Goal: Task Accomplishment & Management: Manage account settings

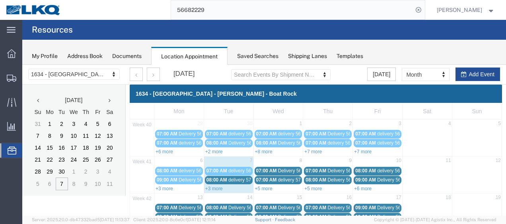
click at [210, 187] on link "+3 more" at bounding box center [213, 189] width 17 height 6
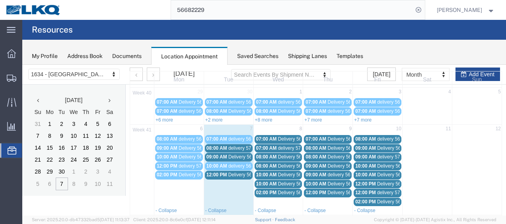
scroll to position [40, 0]
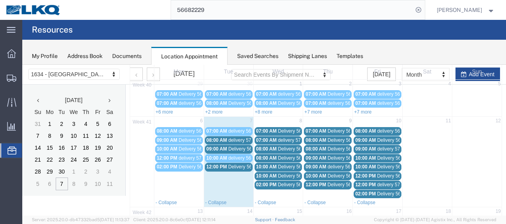
click at [243, 140] on span "delivery 57022919" at bounding box center [247, 141] width 39 height 6
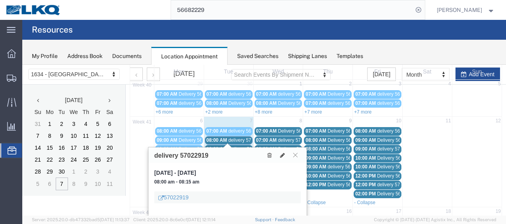
click at [244, 146] on span "Delivery 56661596" at bounding box center [247, 149] width 39 height 6
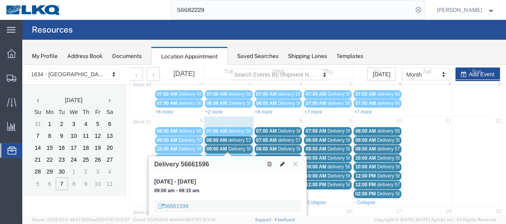
click at [283, 162] on icon at bounding box center [282, 164] width 5 height 6
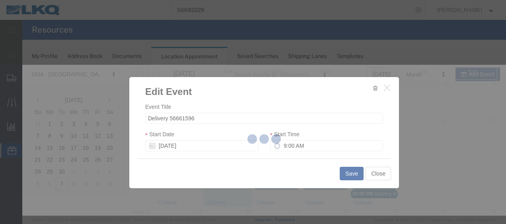
select select
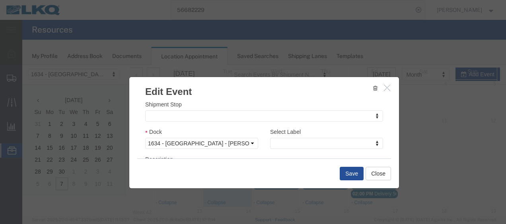
scroll to position [119, 0]
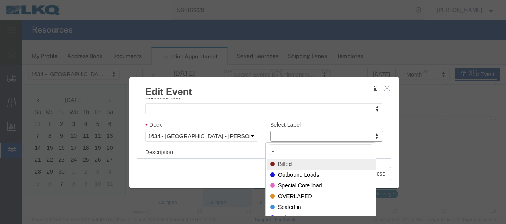
type input "de"
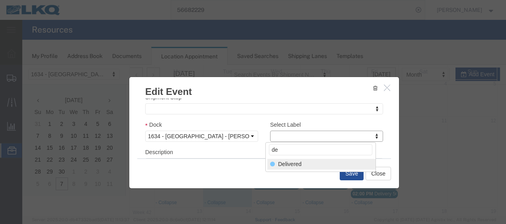
select select "40"
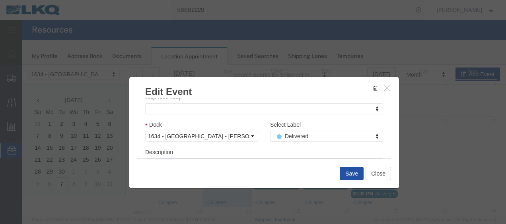
click at [346, 174] on button "Save" at bounding box center [351, 174] width 24 height 14
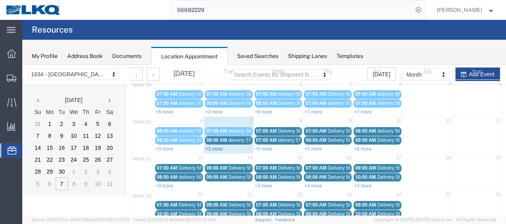
click at [211, 149] on link "+3 more" at bounding box center [213, 149] width 17 height 6
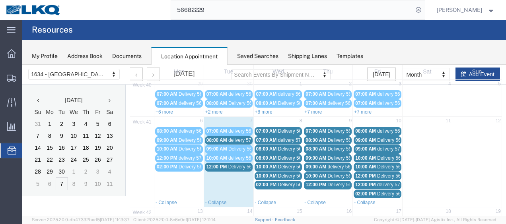
click at [237, 138] on span "delivery 57022919" at bounding box center [247, 141] width 39 height 6
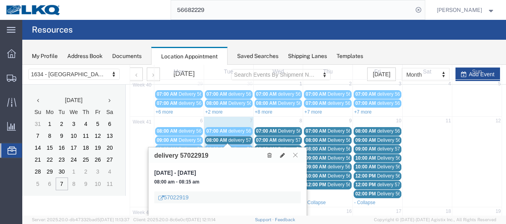
click at [294, 154] on icon at bounding box center [295, 155] width 4 height 5
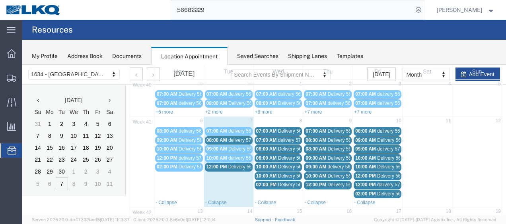
click at [232, 165] on span "Delivery 56593281" at bounding box center [247, 167] width 39 height 6
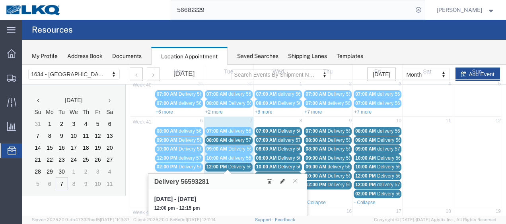
click at [295, 180] on icon at bounding box center [295, 180] width 4 height 5
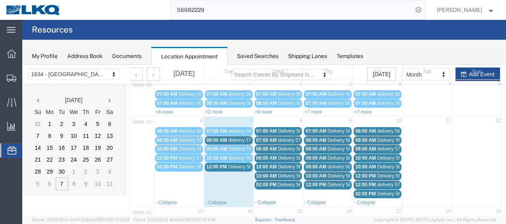
click at [278, 149] on span "Delivery 56682227" at bounding box center [297, 149] width 39 height 6
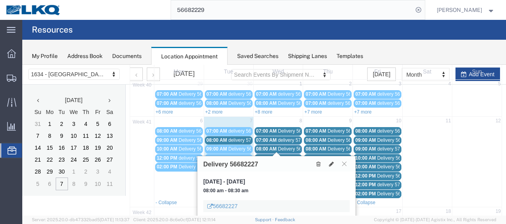
click at [284, 128] on div "07:00 AM Delivery 56682224" at bounding box center [278, 131] width 45 height 6
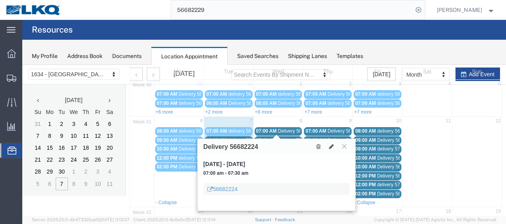
click at [285, 136] on link "07:00 AM delivery 57011673" at bounding box center [278, 140] width 48 height 8
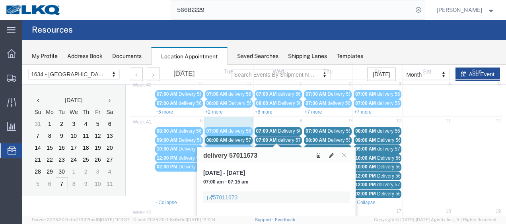
click at [285, 145] on link "08:00 AM Delivery 56682227" at bounding box center [278, 149] width 48 height 8
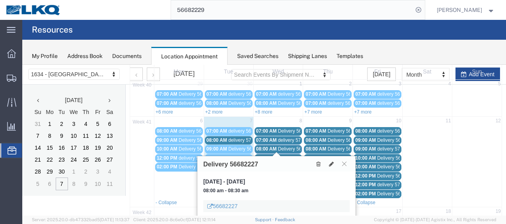
click at [288, 155] on span "Delivery 56661600" at bounding box center [297, 158] width 39 height 6
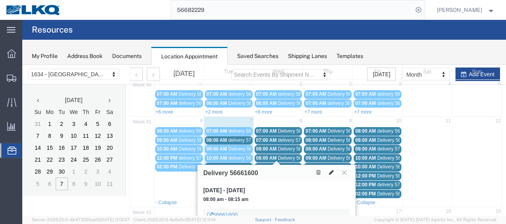
click at [331, 169] on button at bounding box center [331, 173] width 11 height 8
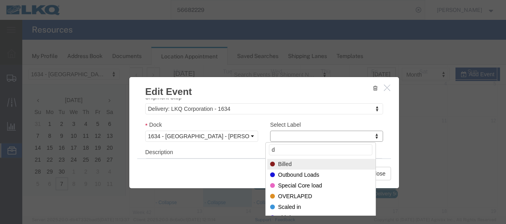
type input "de"
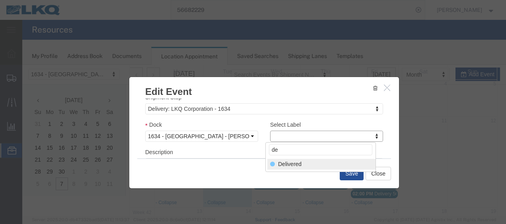
select select "40"
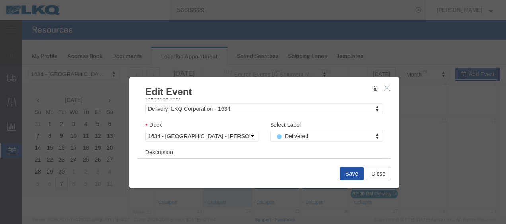
click at [347, 172] on button "Save" at bounding box center [351, 174] width 24 height 14
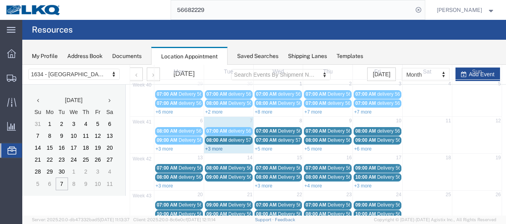
click at [212, 148] on link "+3 more" at bounding box center [213, 149] width 17 height 6
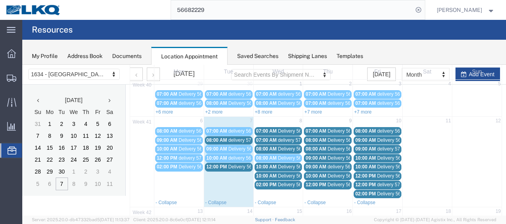
click at [246, 138] on span "delivery 57022919" at bounding box center [247, 141] width 39 height 6
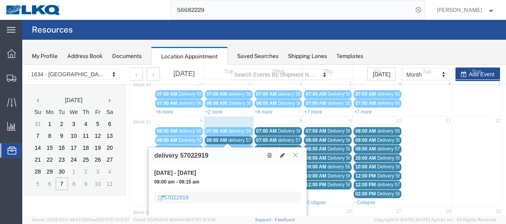
click at [296, 155] on icon at bounding box center [295, 155] width 4 height 5
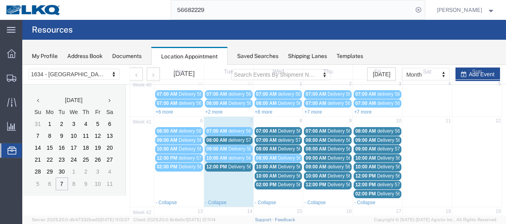
click at [241, 164] on span "Delivery 56593281" at bounding box center [247, 167] width 39 height 6
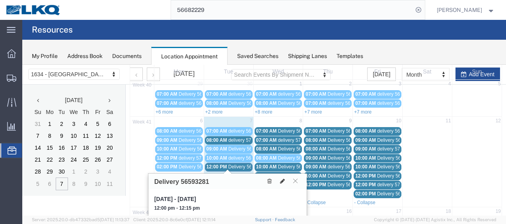
click at [282, 178] on icon at bounding box center [282, 181] width 5 height 6
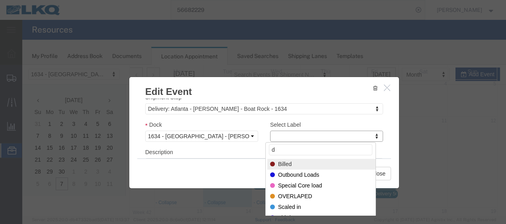
type input "de"
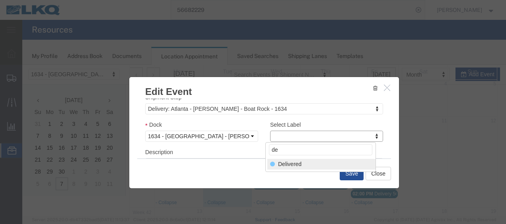
select select "40"
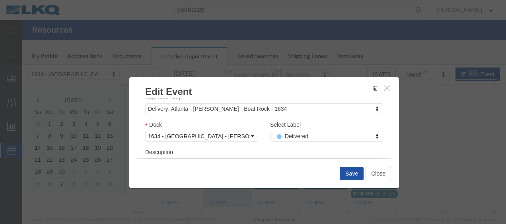
click at [349, 175] on button "Save" at bounding box center [351, 174] width 24 height 14
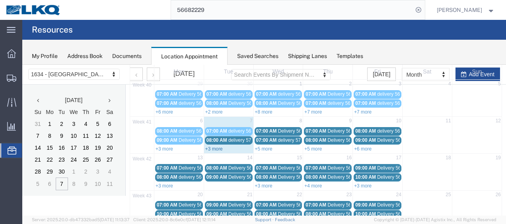
click at [209, 149] on link "+3 more" at bounding box center [213, 149] width 17 height 6
